Goal: Information Seeking & Learning: Find specific fact

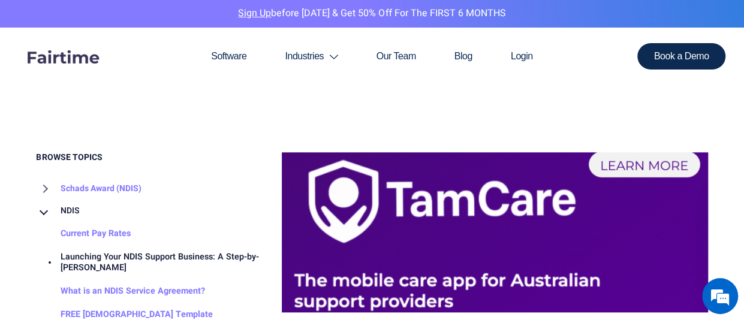
scroll to position [546, 0]
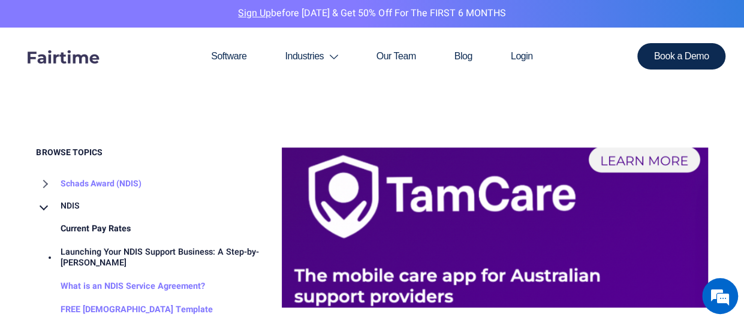
click at [106, 218] on link "Current Pay Rates" at bounding box center [84, 229] width 94 height 23
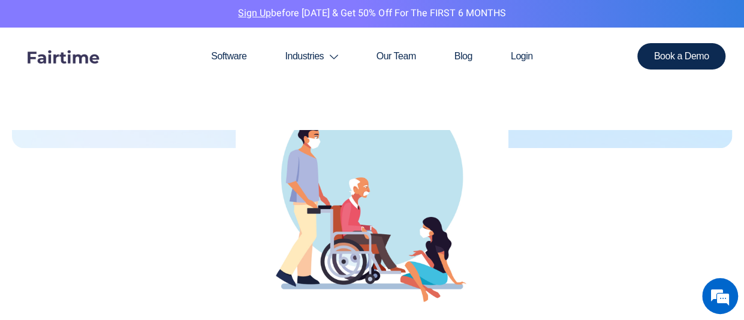
scroll to position [323, 0]
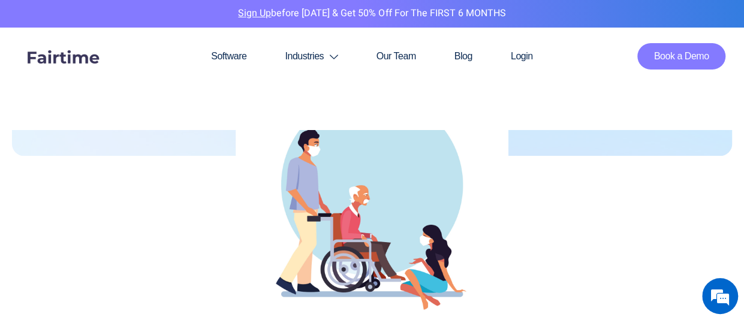
click at [673, 56] on span "Book a Demo" at bounding box center [681, 57] width 55 height 10
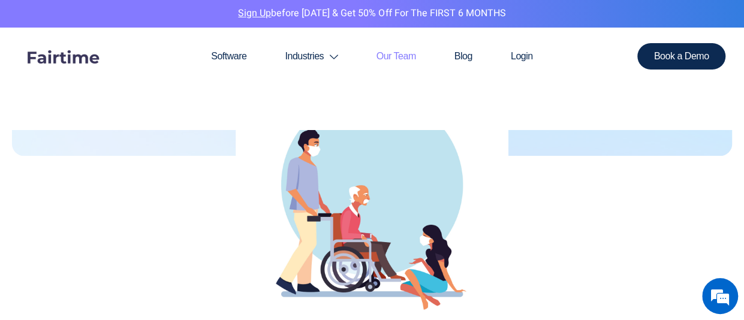
click at [381, 58] on link "Our Team" at bounding box center [396, 57] width 78 height 58
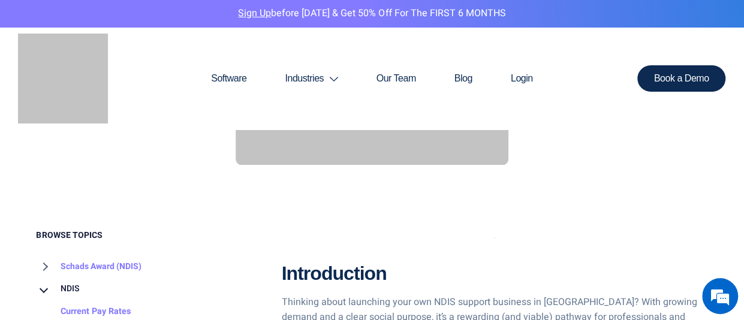
scroll to position [546, 0]
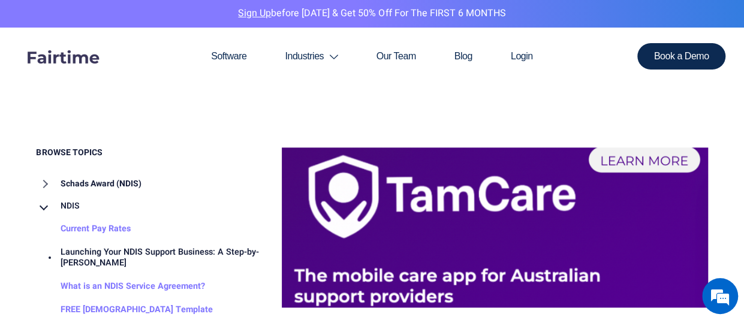
click at [102, 173] on link "Schads Award (NDIS)" at bounding box center [89, 184] width 105 height 23
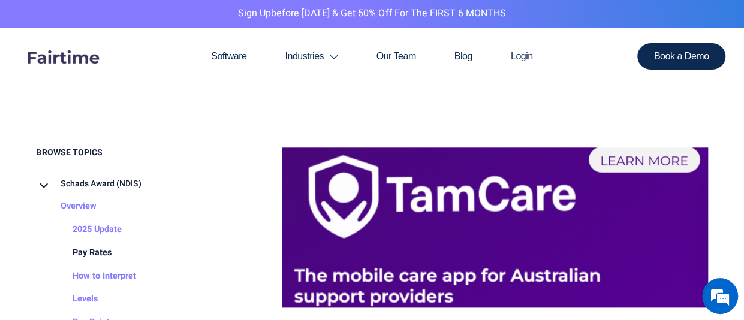
click at [102, 242] on link "Pay Rates" at bounding box center [80, 253] width 63 height 23
